Goal: Check status

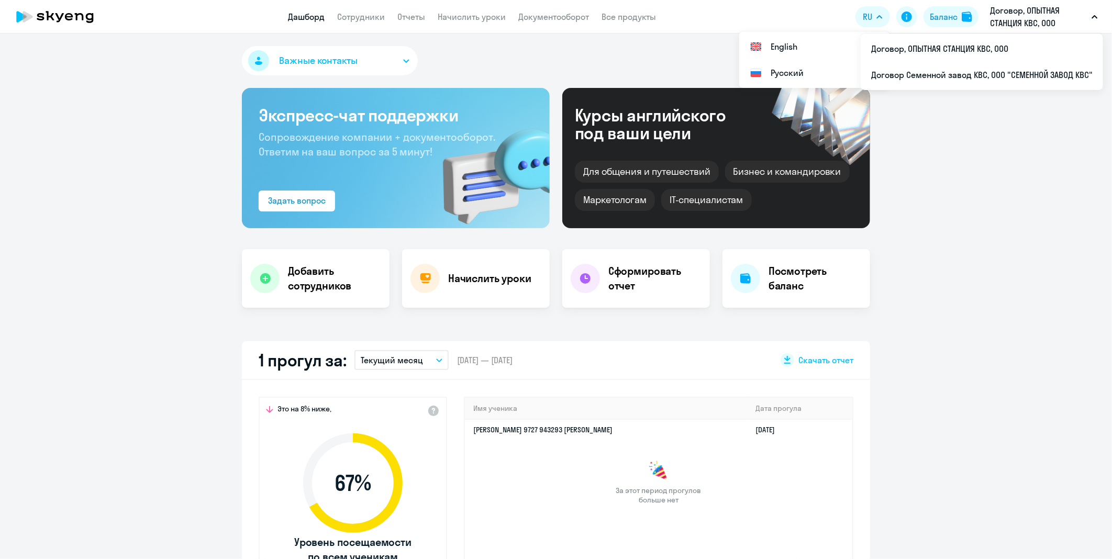
click at [1019, 12] on p "Договор, ОПЫТНАЯ СТАНЦИЯ КВС, ООО" at bounding box center [1038, 16] width 97 height 25
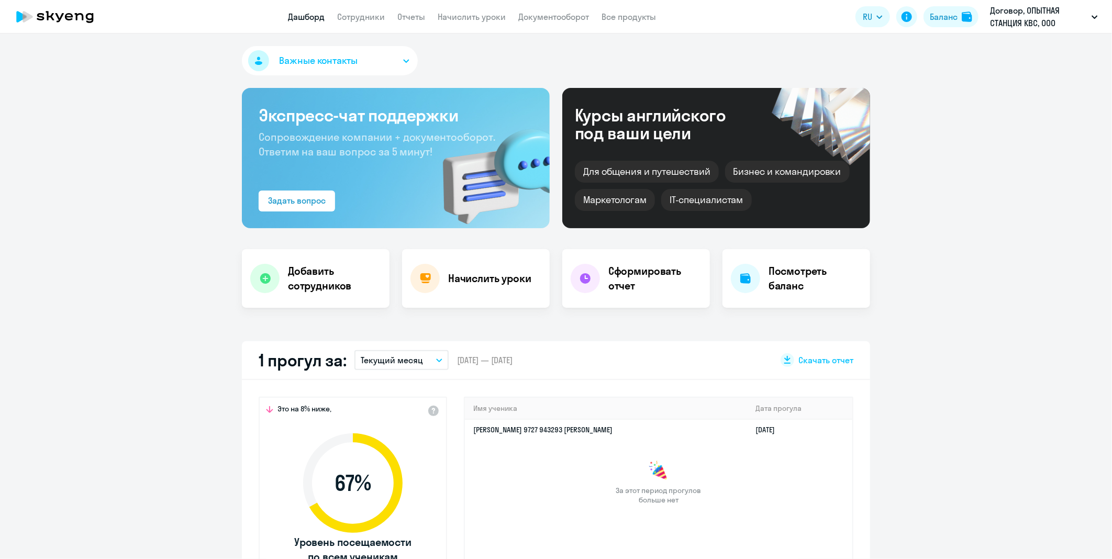
click at [1017, 17] on p "Договор, ОПЫТНАЯ СТАНЦИЯ КВС, ООО" at bounding box center [1038, 16] width 97 height 25
select select "30"
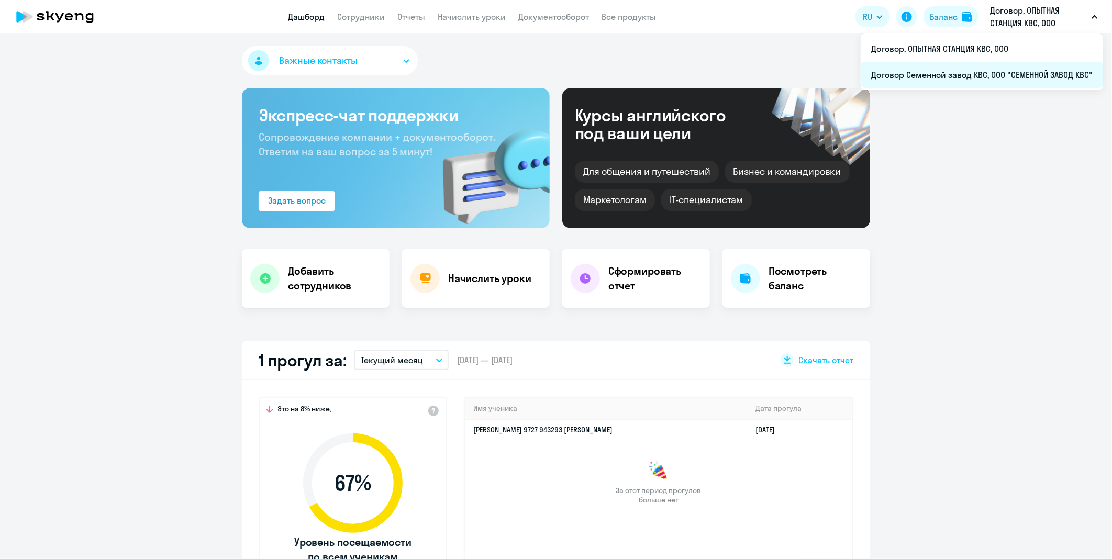
click at [997, 65] on li "Договор Семенной завод КВС, ООО "СЕМЕННОЙ ЗАВОД КВС"" at bounding box center [982, 75] width 242 height 26
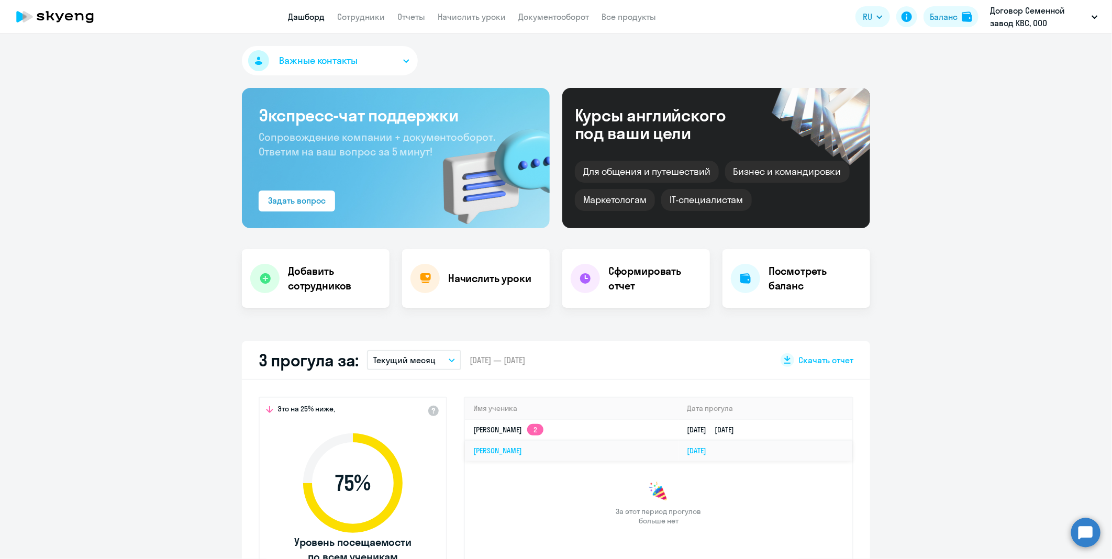
click at [590, 451] on td "[PERSON_NAME]" at bounding box center [572, 450] width 214 height 20
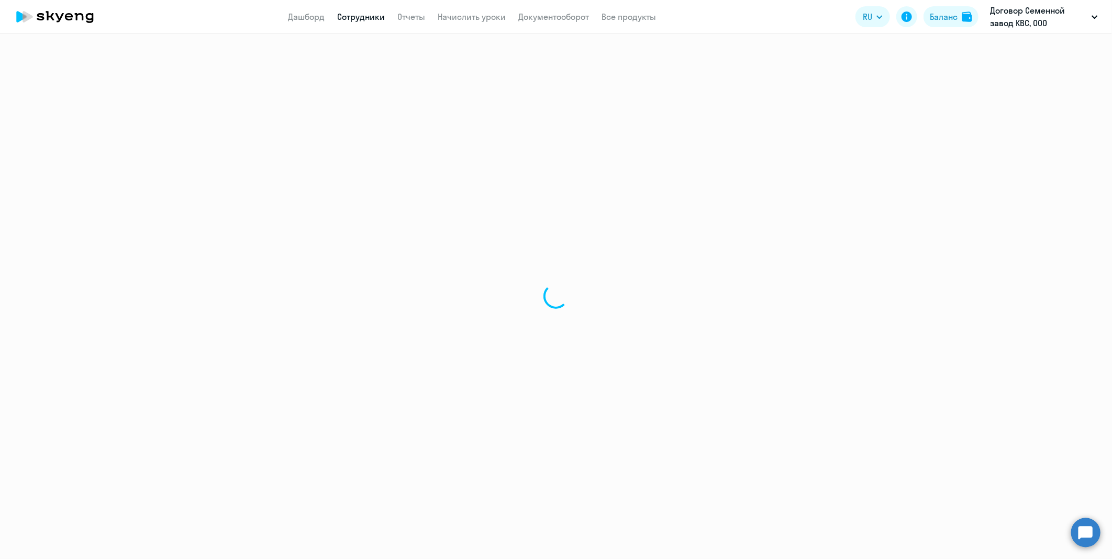
select select "english"
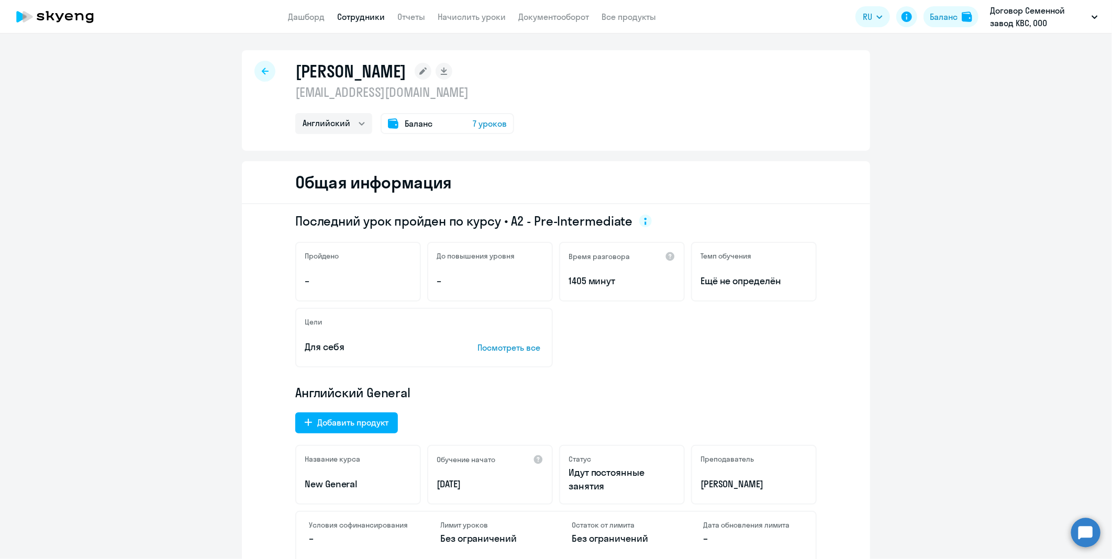
click at [276, 71] on div "[PERSON_NAME] [PERSON_NAME][EMAIL_ADDRESS][DOMAIN_NAME] Английский Баланс 7 уро…" at bounding box center [556, 100] width 628 height 101
click at [269, 68] on div at bounding box center [264, 71] width 21 height 21
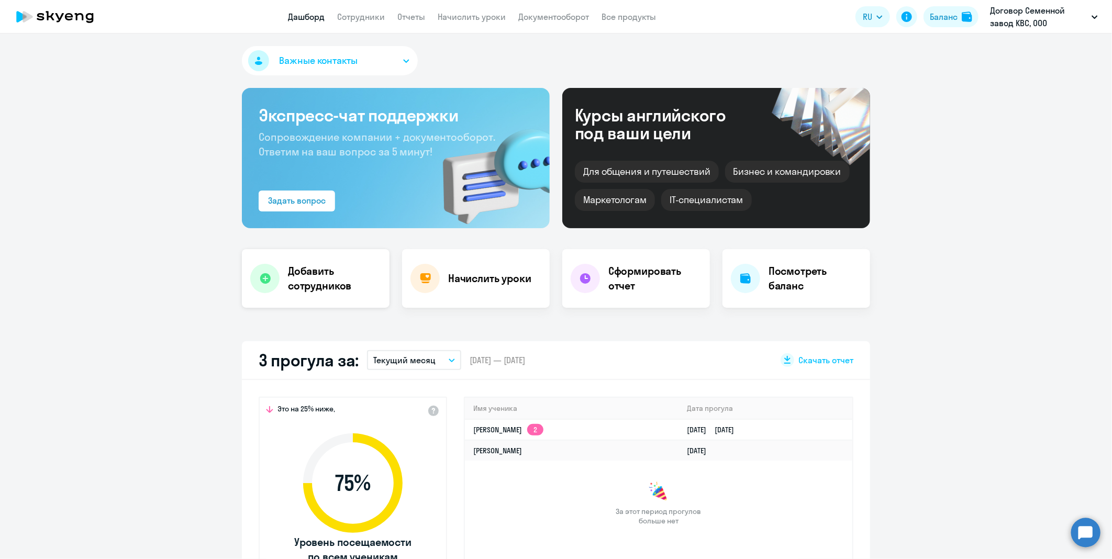
select select "30"
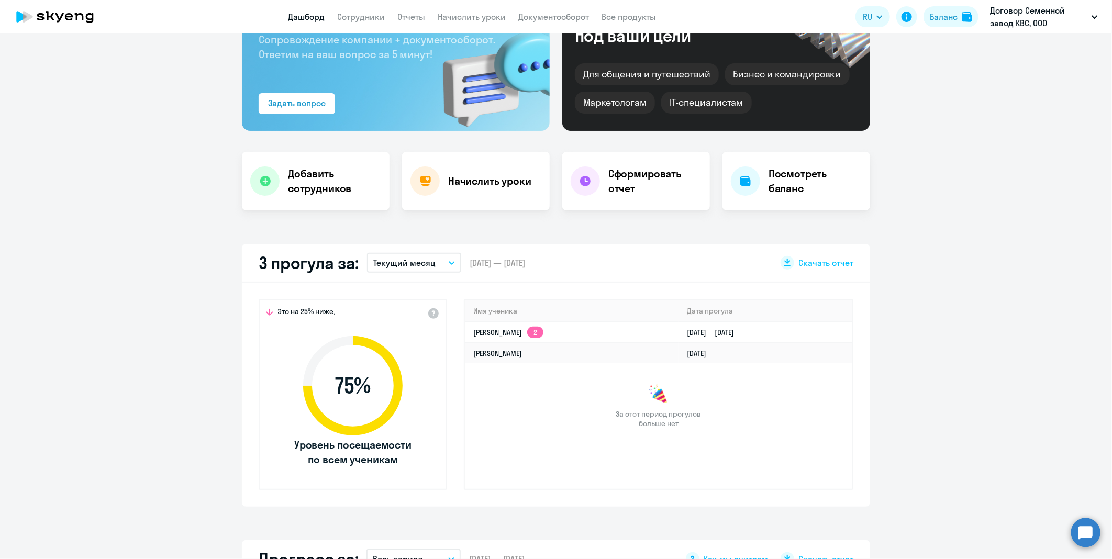
scroll to position [558, 0]
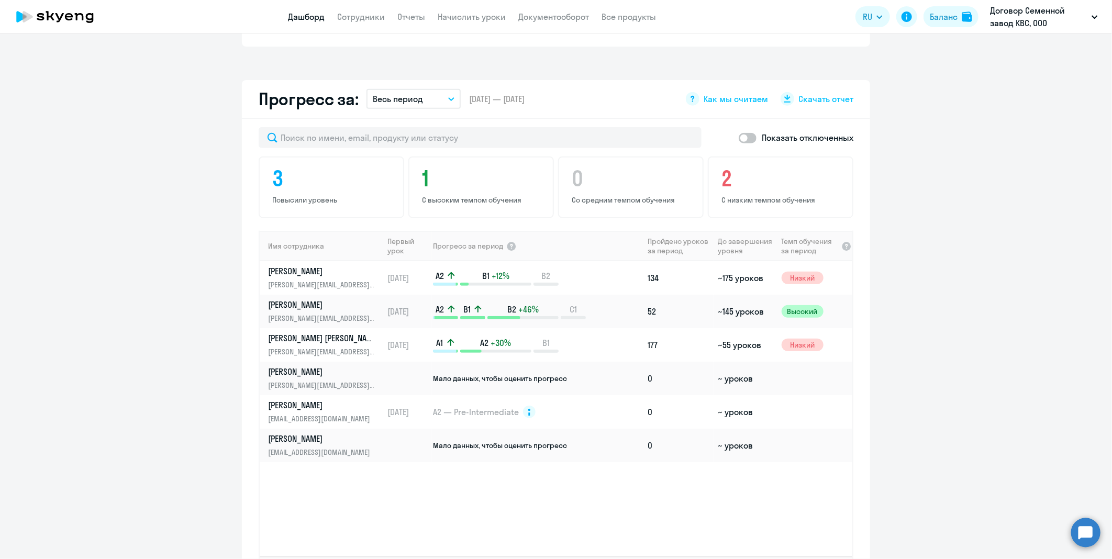
click at [191, 212] on app-progress-dashboard "Прогресс за: Весь период – [DATE] — [DATE] Как мы считаем Скачать отчет Показат…" at bounding box center [556, 344] width 1112 height 529
click at [75, 26] on icon at bounding box center [55, 17] width 92 height 26
